Goal: Task Accomplishment & Management: Use online tool/utility

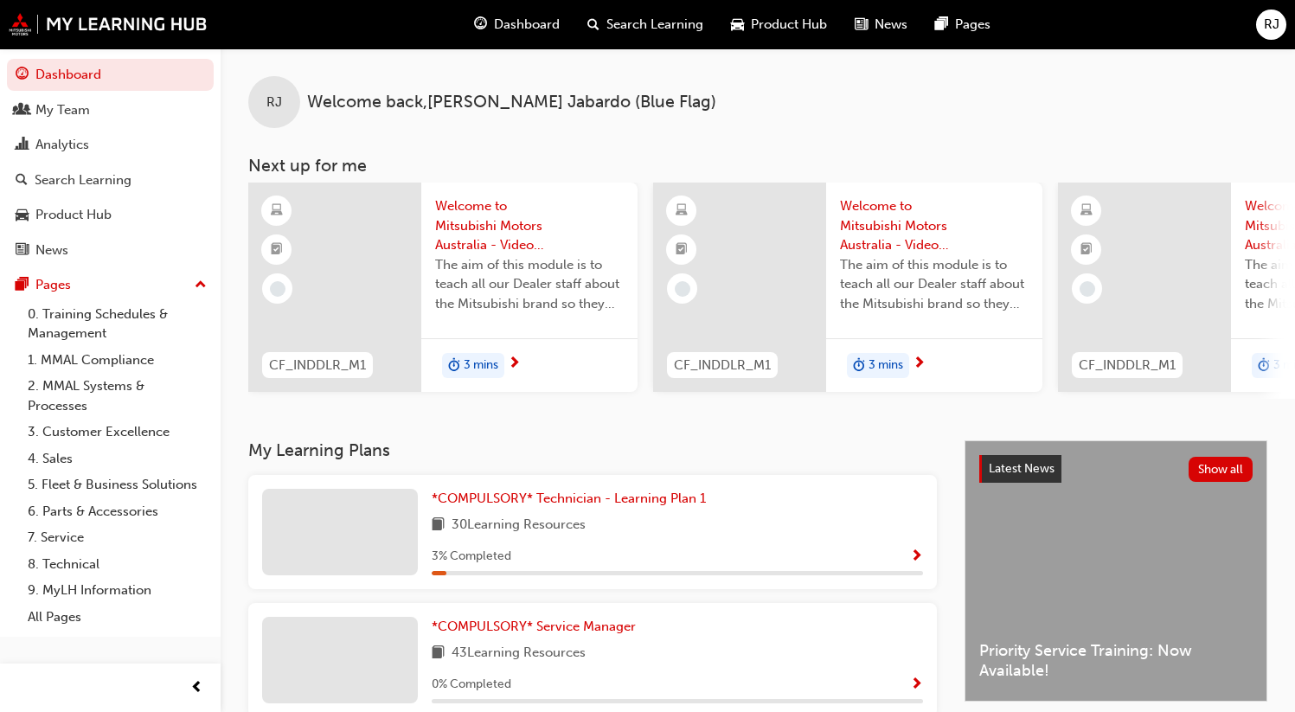
click at [1257, 45] on div "Dashboard Search Learning Product Hub News Pages RJ" at bounding box center [647, 24] width 1295 height 49
click at [1268, 35] on div "RJ" at bounding box center [1271, 25] width 30 height 30
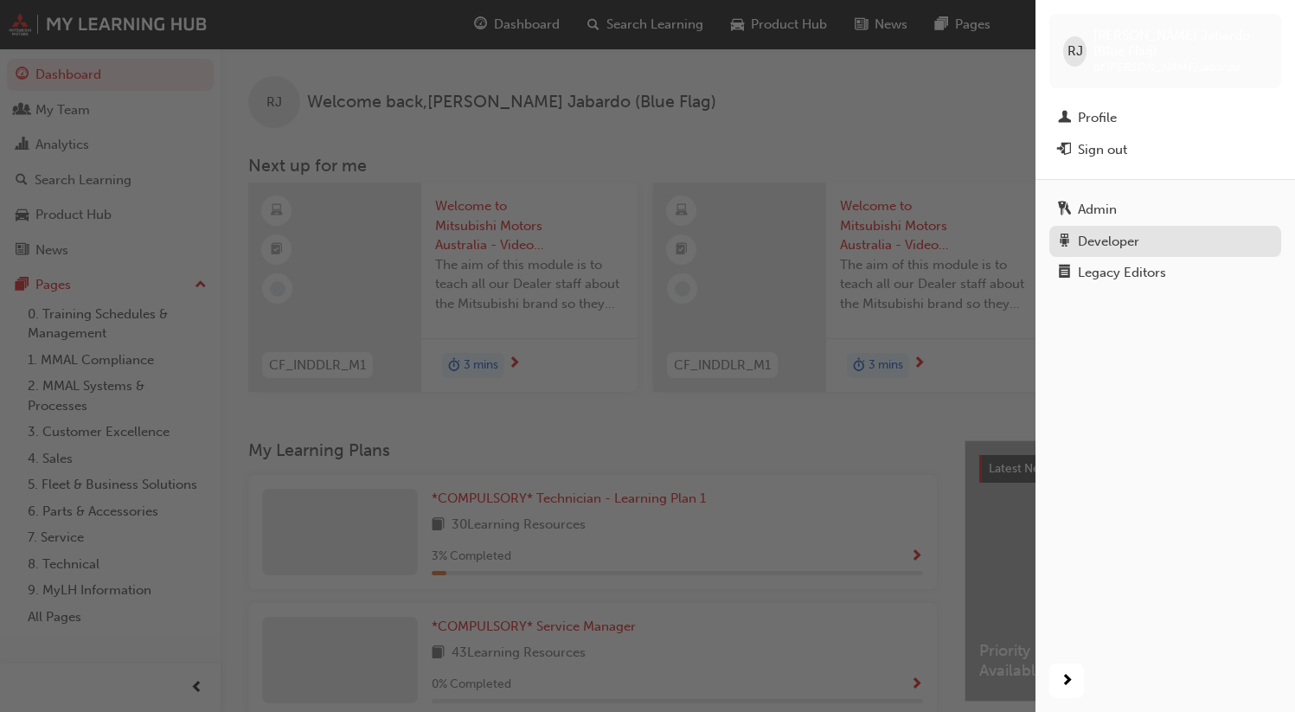
click at [1088, 232] on div "Developer" at bounding box center [1108, 242] width 61 height 20
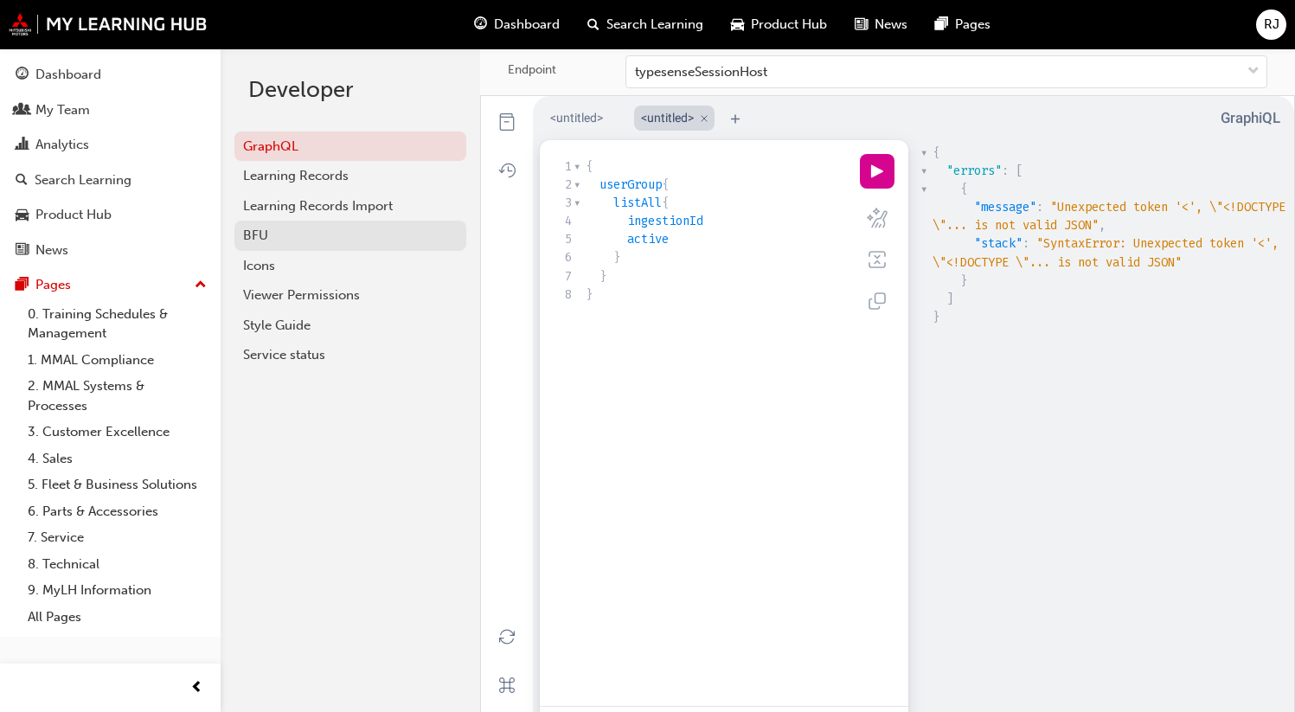
click at [303, 241] on div "BFU" at bounding box center [350, 236] width 214 height 20
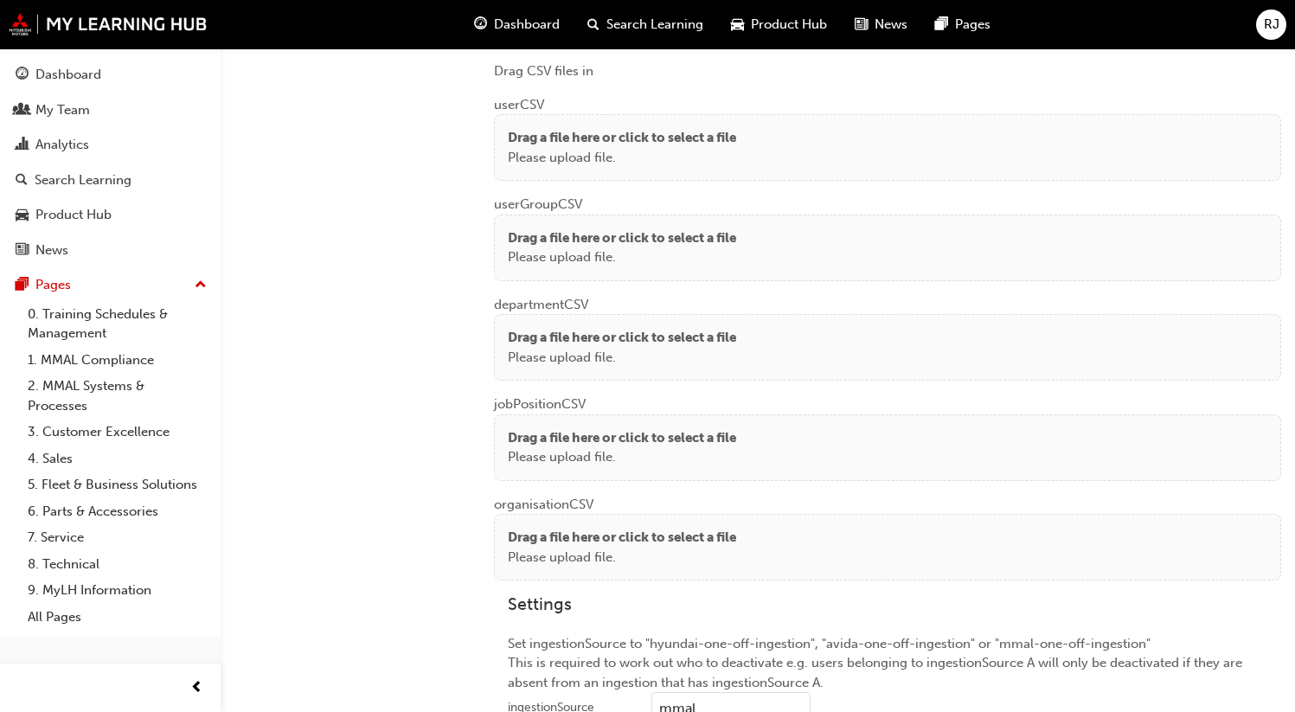
scroll to position [1327, 0]
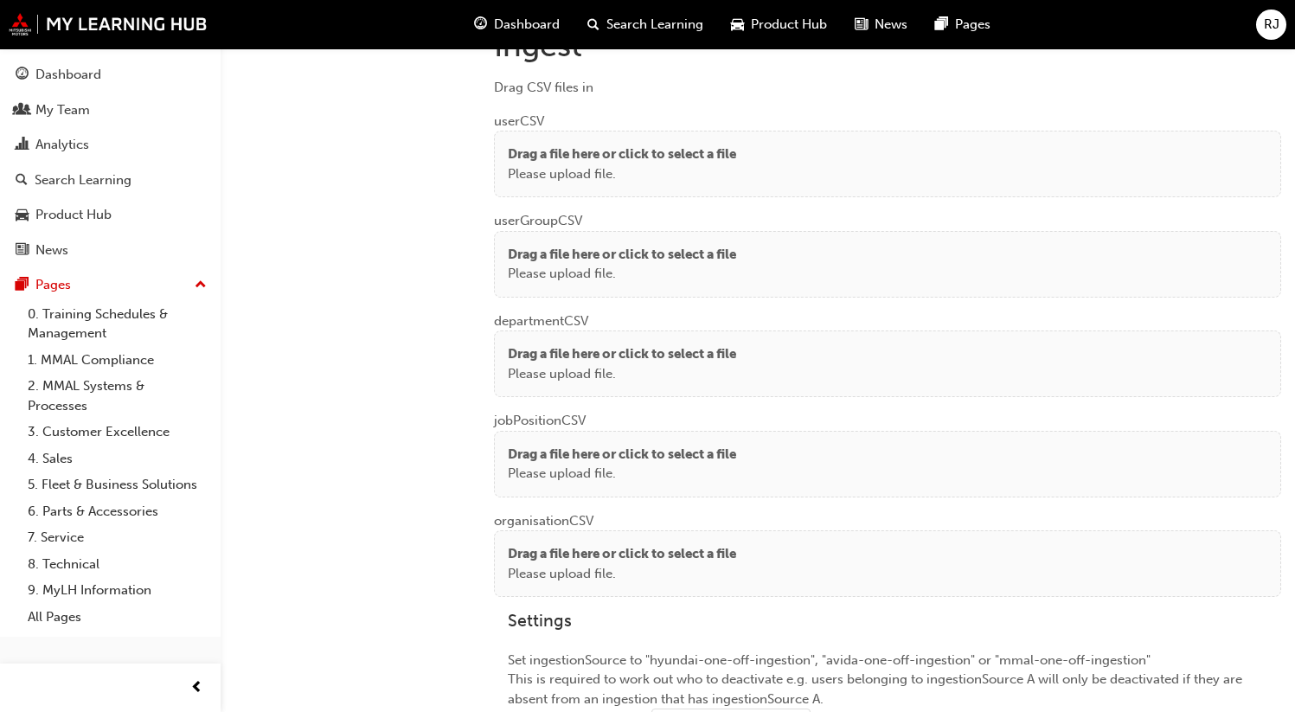
click at [688, 197] on div "userGroup CSV Drag a file here or click to select a file Please upload file." at bounding box center [887, 247] width 787 height 100
click at [680, 177] on p "Please upload file." at bounding box center [622, 174] width 228 height 20
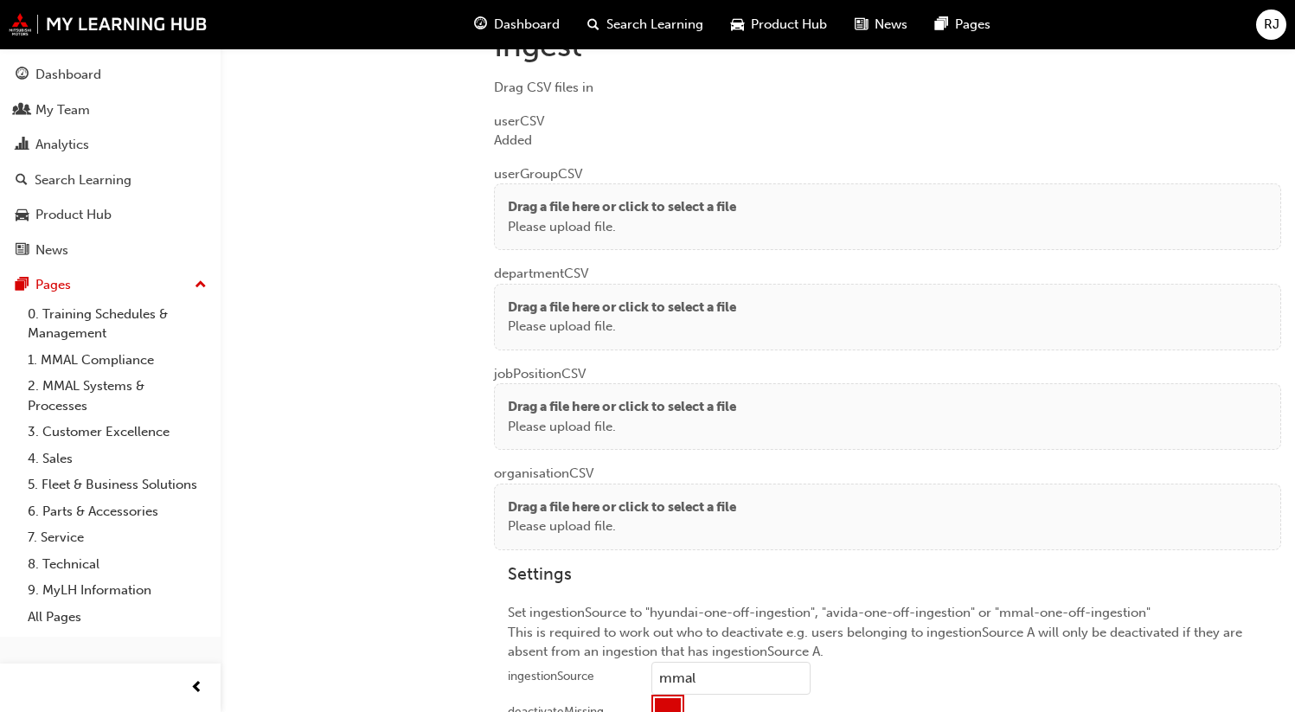
click at [539, 317] on p "Please upload file." at bounding box center [622, 327] width 228 height 20
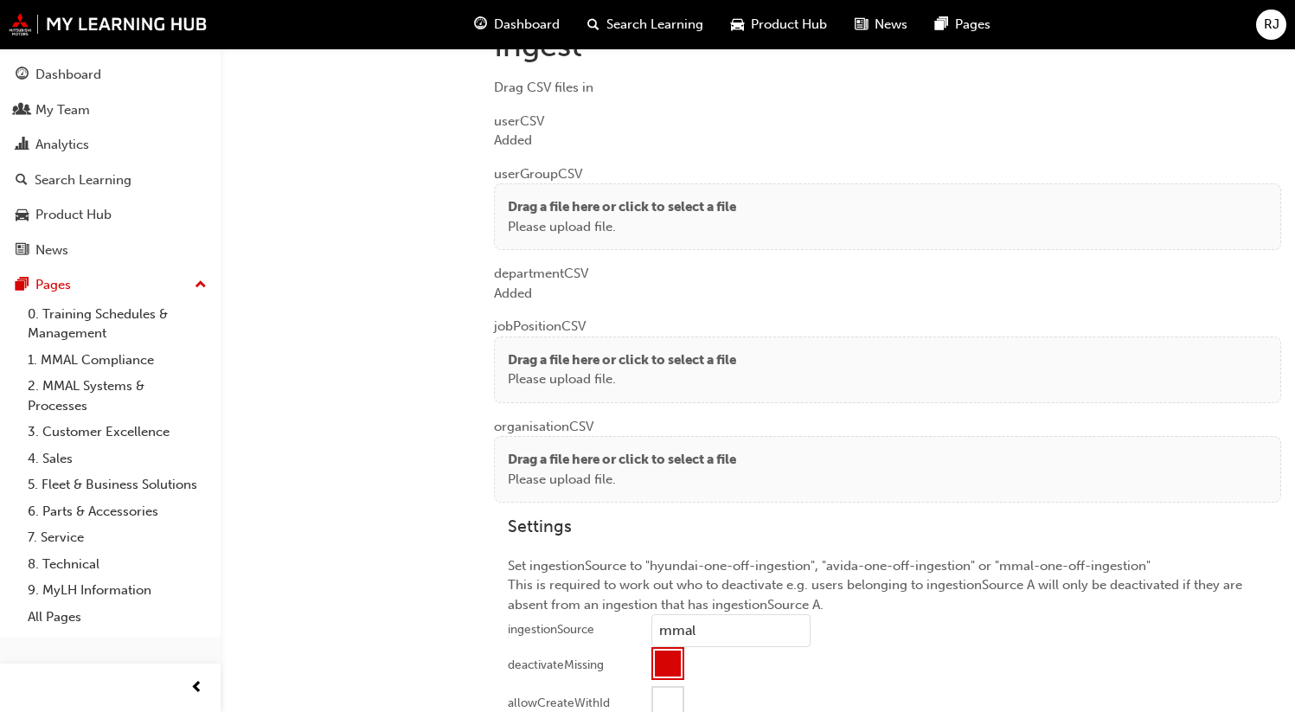
click at [531, 350] on p "Drag a file here or click to select a file" at bounding box center [622, 360] width 228 height 20
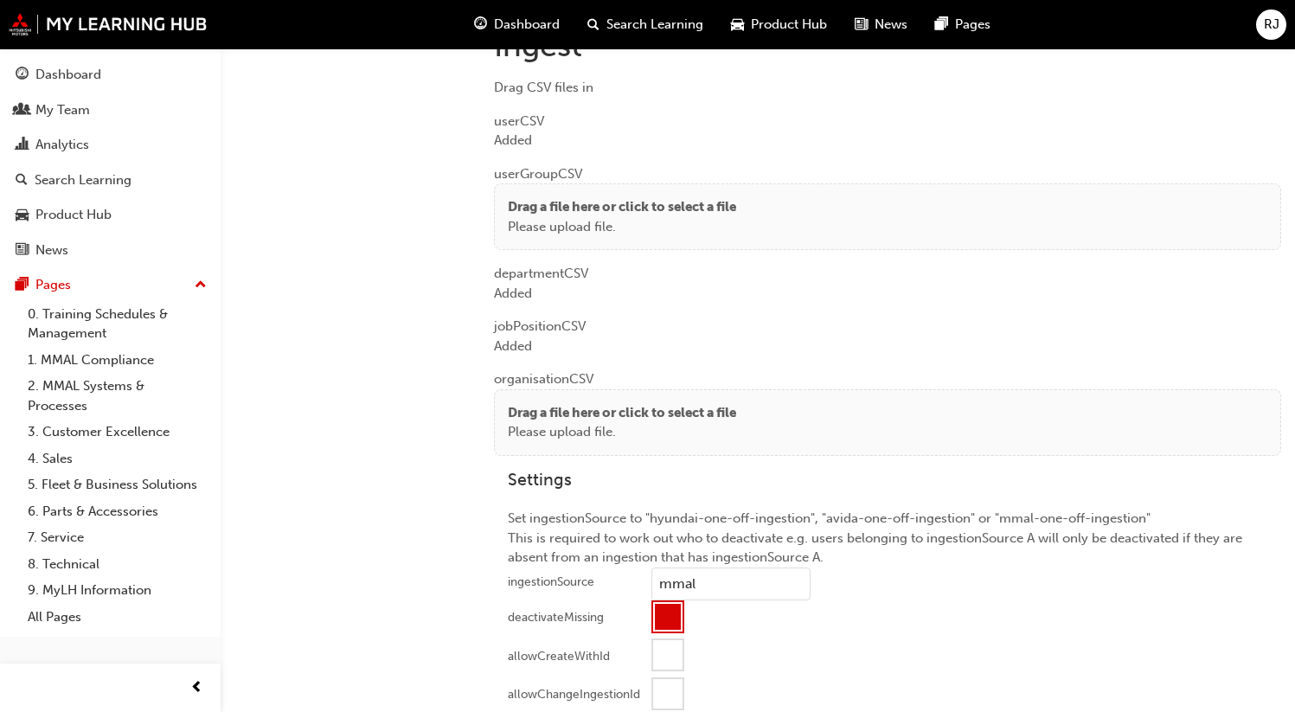
click at [524, 426] on p "Please upload file." at bounding box center [622, 432] width 228 height 20
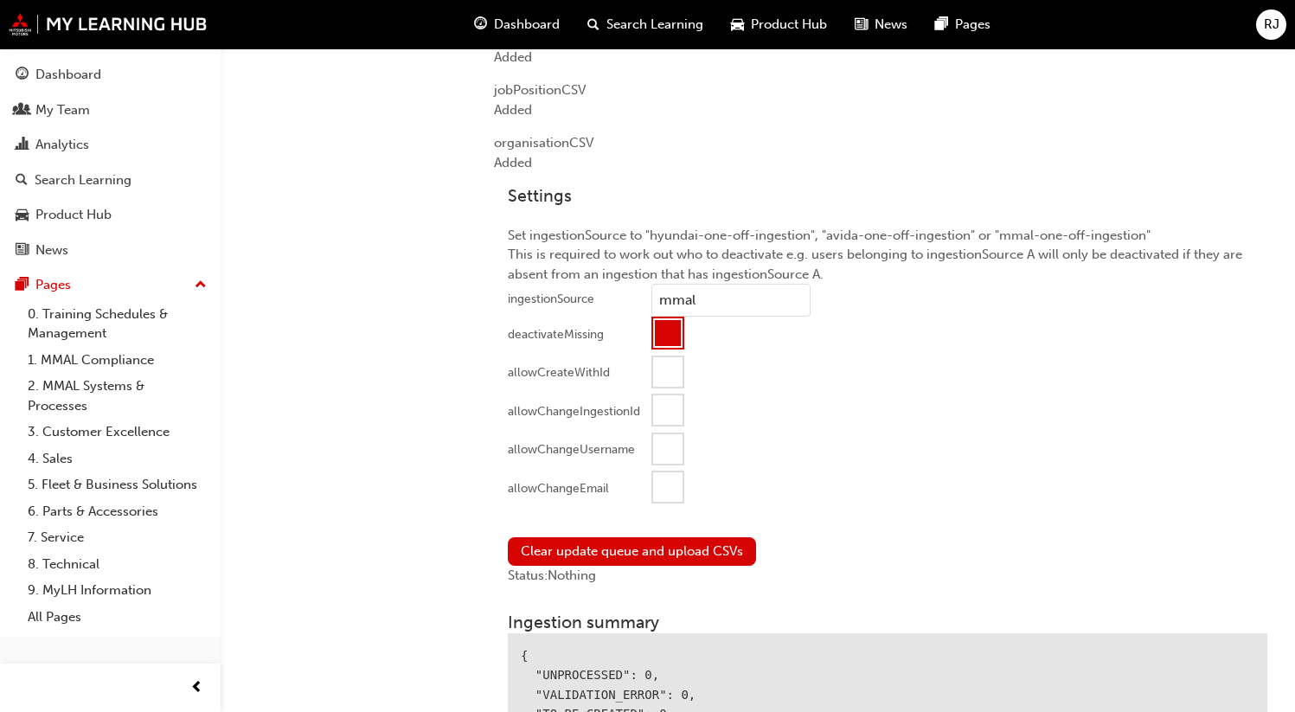
scroll to position [1676, 0]
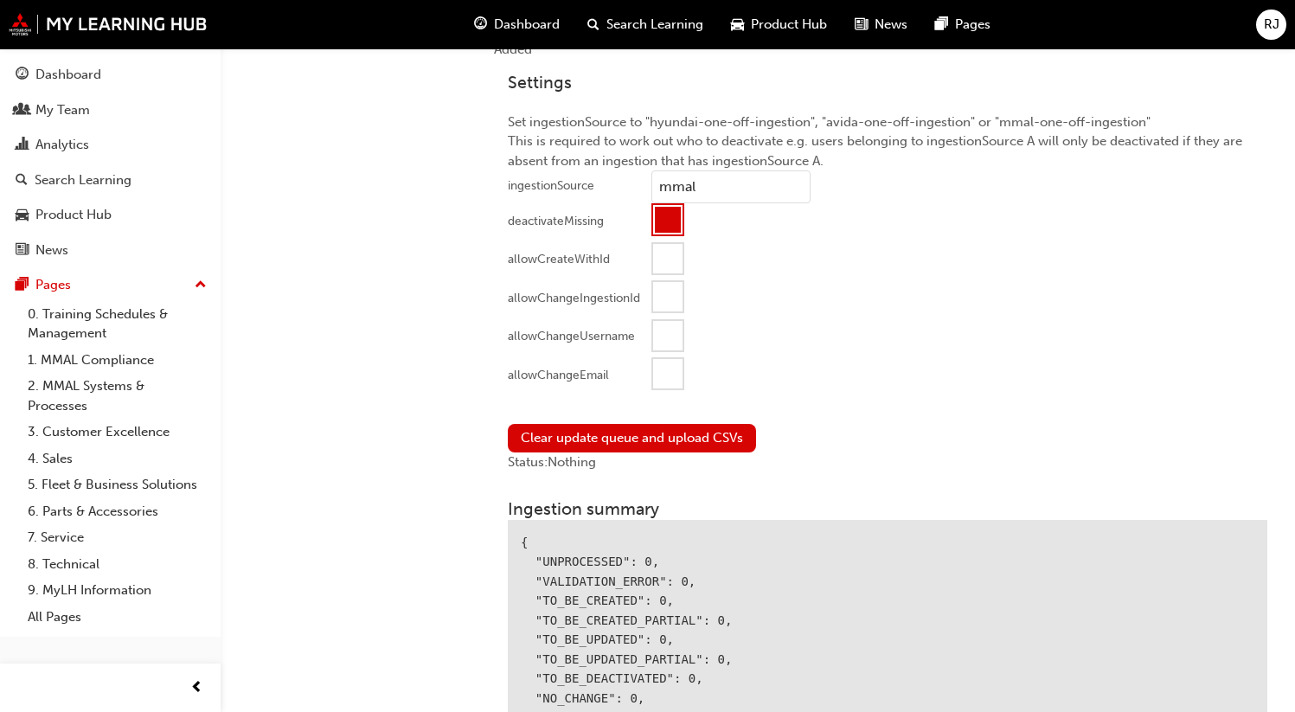
click at [654, 367] on div at bounding box center [667, 373] width 29 height 29
click at [579, 430] on button "Clear update queue and upload CSVs" at bounding box center [632, 438] width 248 height 29
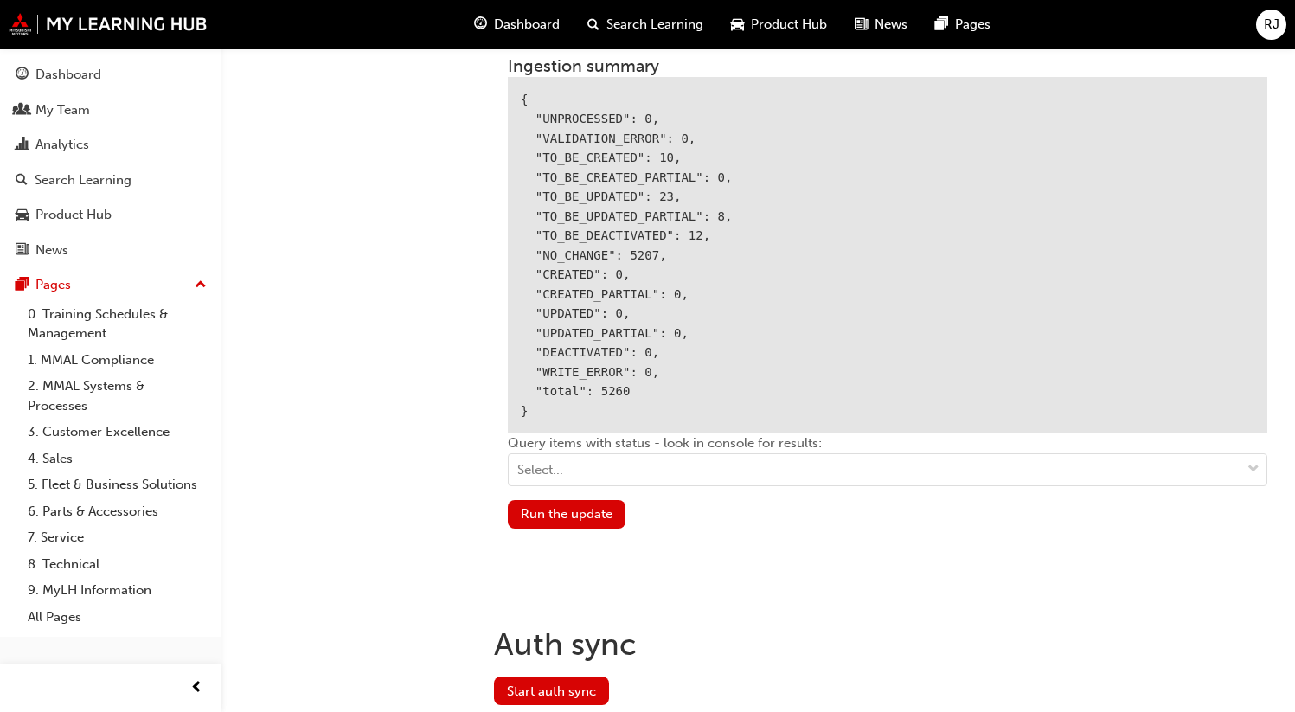
scroll to position [2172, 0]
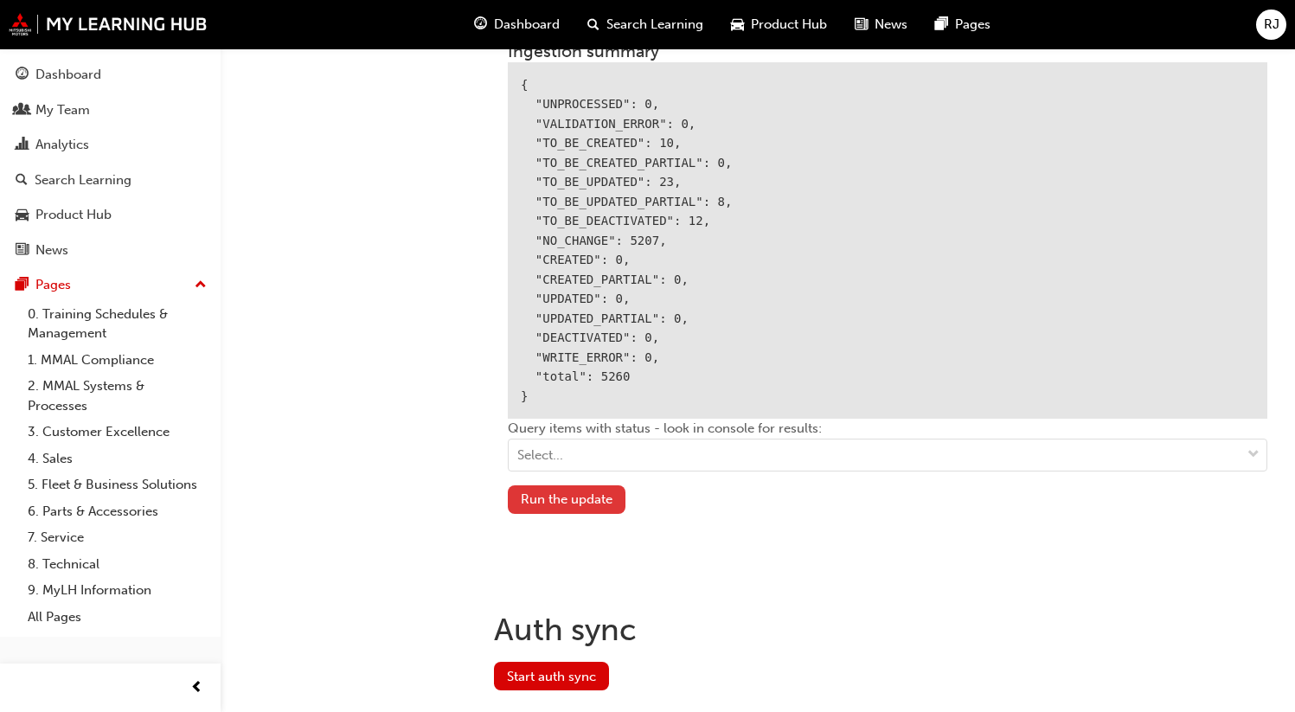
click at [533, 495] on button "Run the update" at bounding box center [567, 499] width 118 height 29
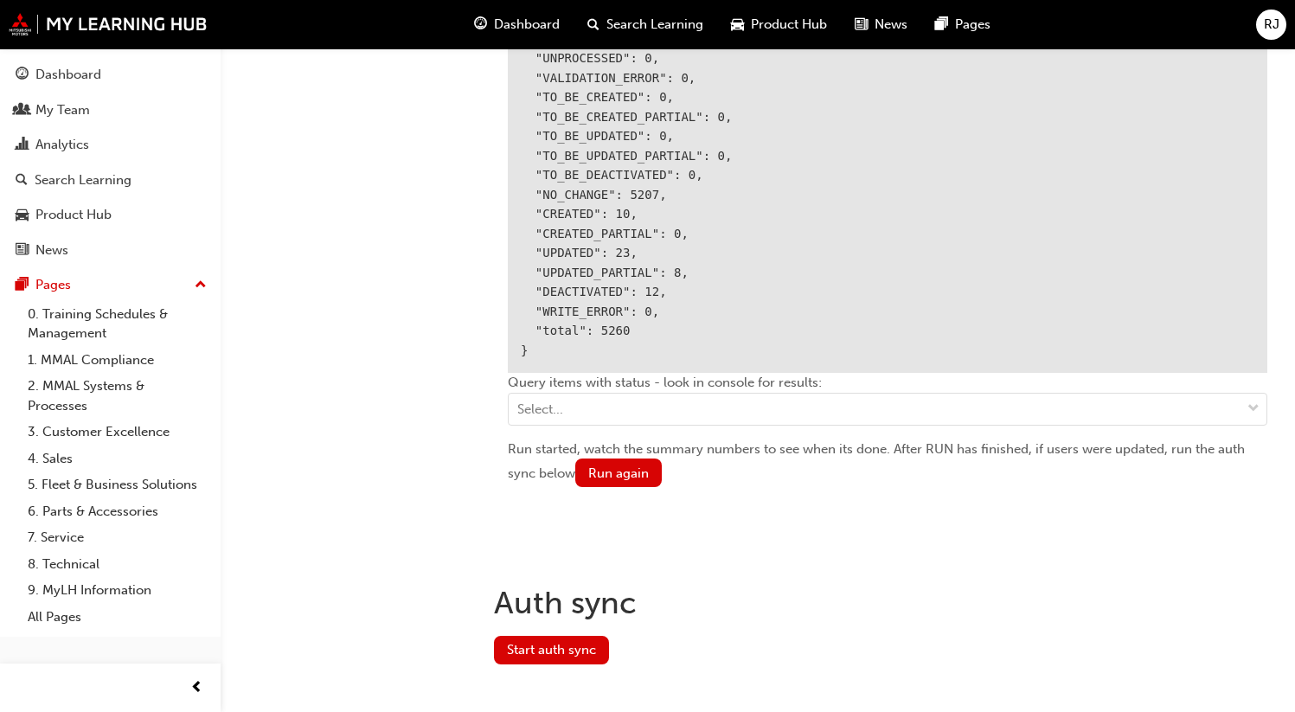
scroll to position [2233, 0]
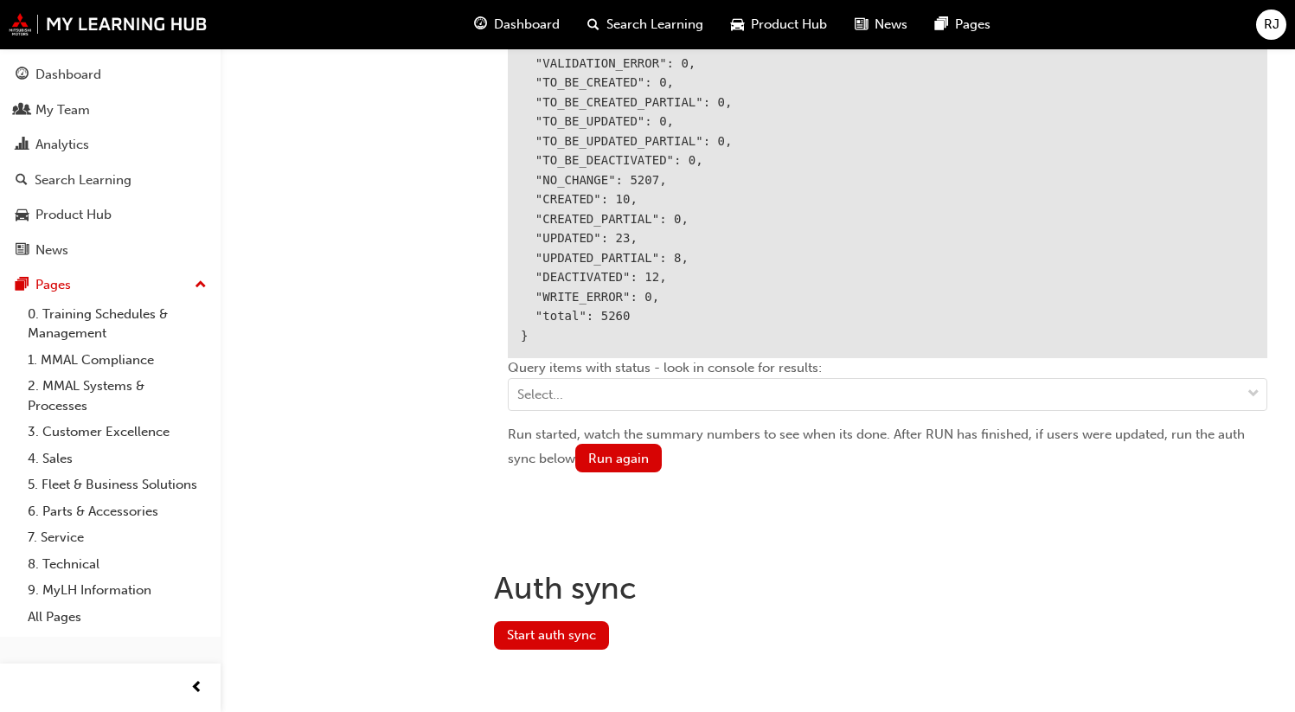
drag, startPoint x: 537, startPoint y: 636, endPoint x: 400, endPoint y: 582, distance: 147.9
click at [536, 636] on button "Start auth sync" at bounding box center [551, 635] width 115 height 29
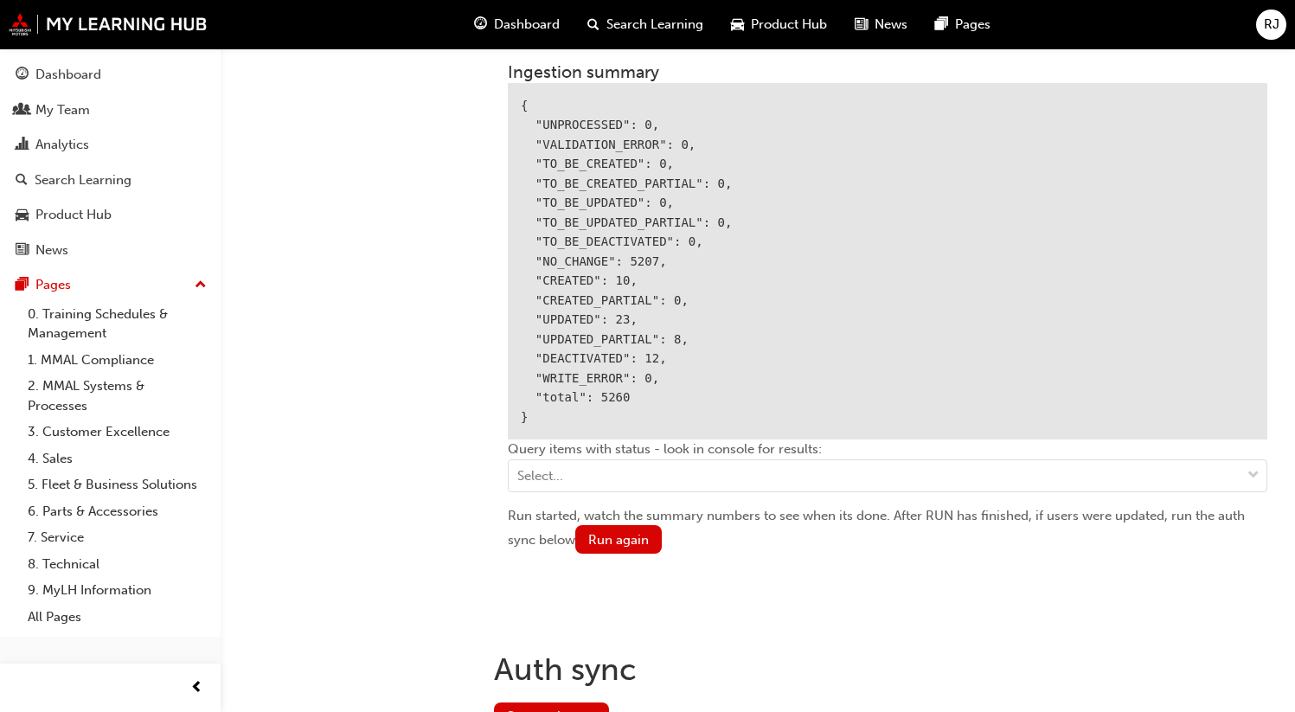
scroll to position [2255, 0]
